Goal: Navigation & Orientation: Find specific page/section

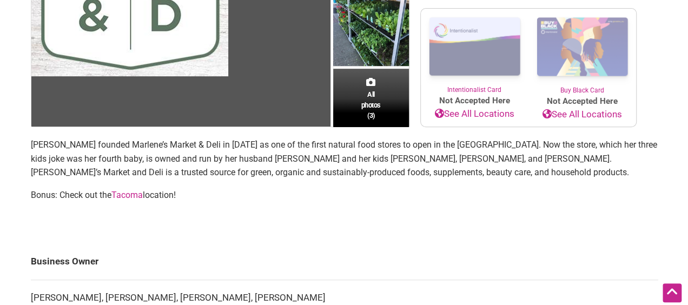
scroll to position [234, 0]
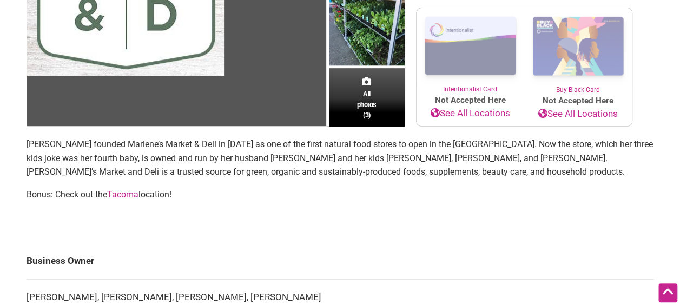
click at [376, 100] on div "All photos (3)" at bounding box center [367, 98] width 76 height 57
click at [363, 105] on span "All photos (3)" at bounding box center [366, 104] width 19 height 31
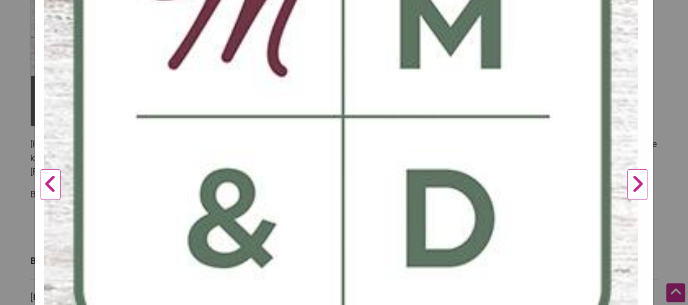
scroll to position [311, 0]
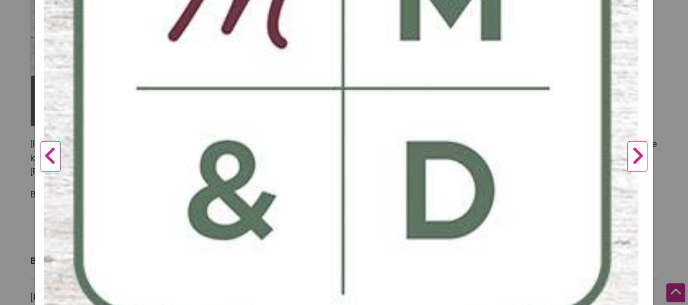
click at [626, 154] on button "Next" at bounding box center [637, 157] width 30 height 751
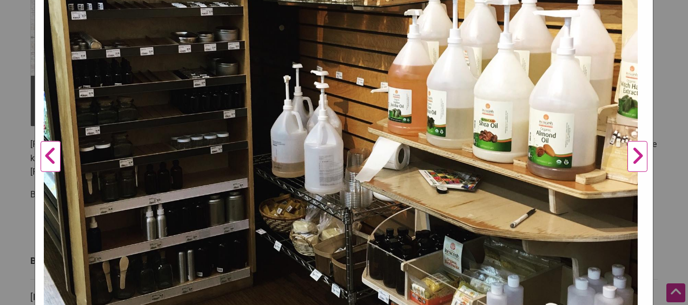
click at [626, 154] on button "Next" at bounding box center [637, 157] width 30 height 751
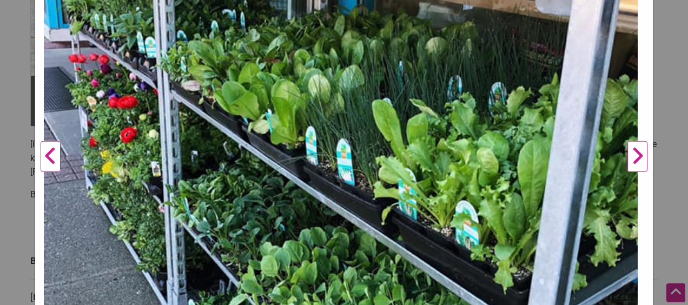
click at [626, 154] on button "Next" at bounding box center [637, 157] width 30 height 751
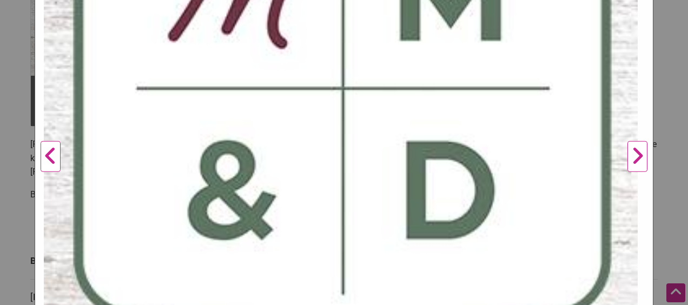
click at [626, 154] on button "Next" at bounding box center [637, 157] width 30 height 751
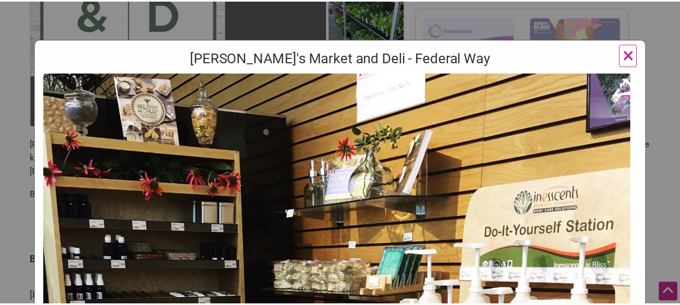
scroll to position [0, 0]
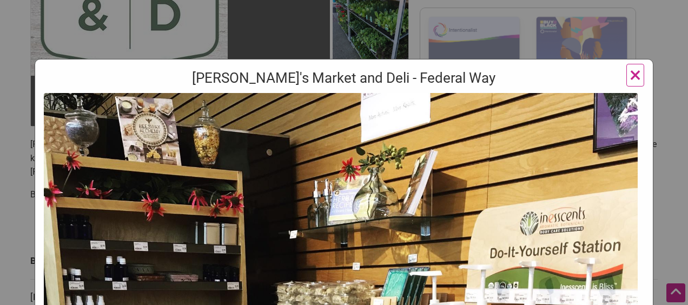
click at [629, 72] on span "×" at bounding box center [634, 74] width 11 height 25
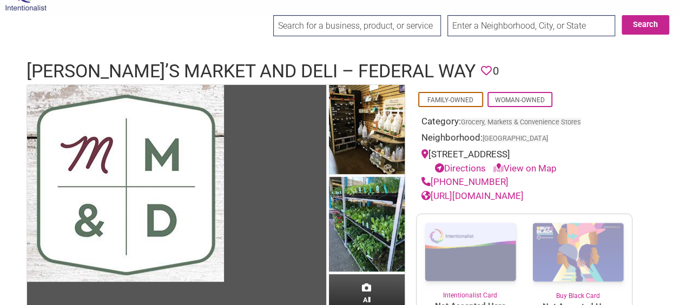
scroll to position [36, 0]
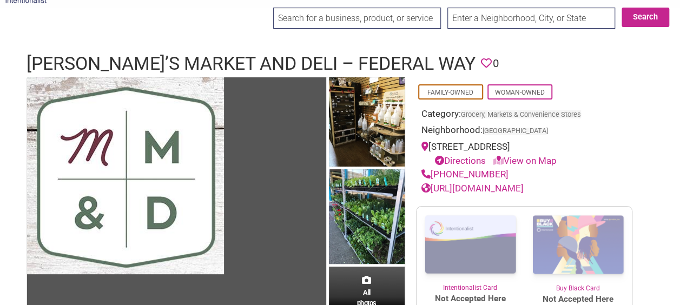
click at [472, 194] on link "[URL][DOMAIN_NAME]" at bounding box center [472, 188] width 102 height 11
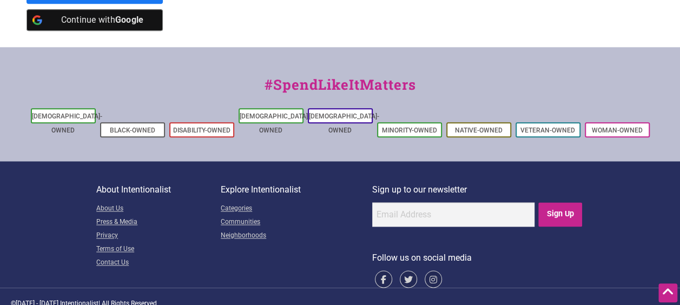
scroll to position [638, 0]
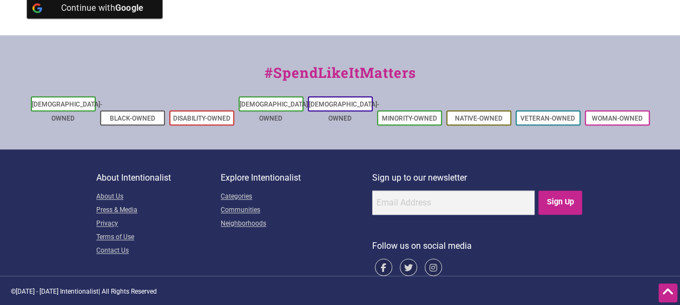
click at [244, 191] on link "Categories" at bounding box center [296, 197] width 151 height 14
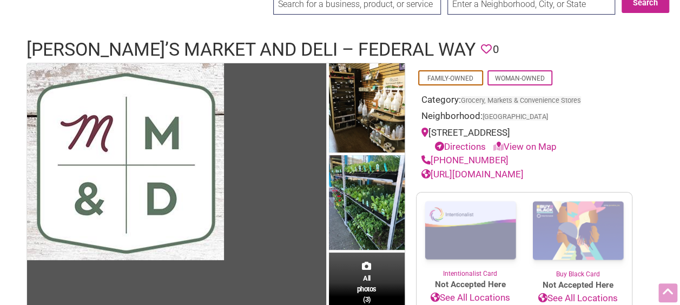
scroll to position [0, 0]
